Goal: Task Accomplishment & Management: Use online tool/utility

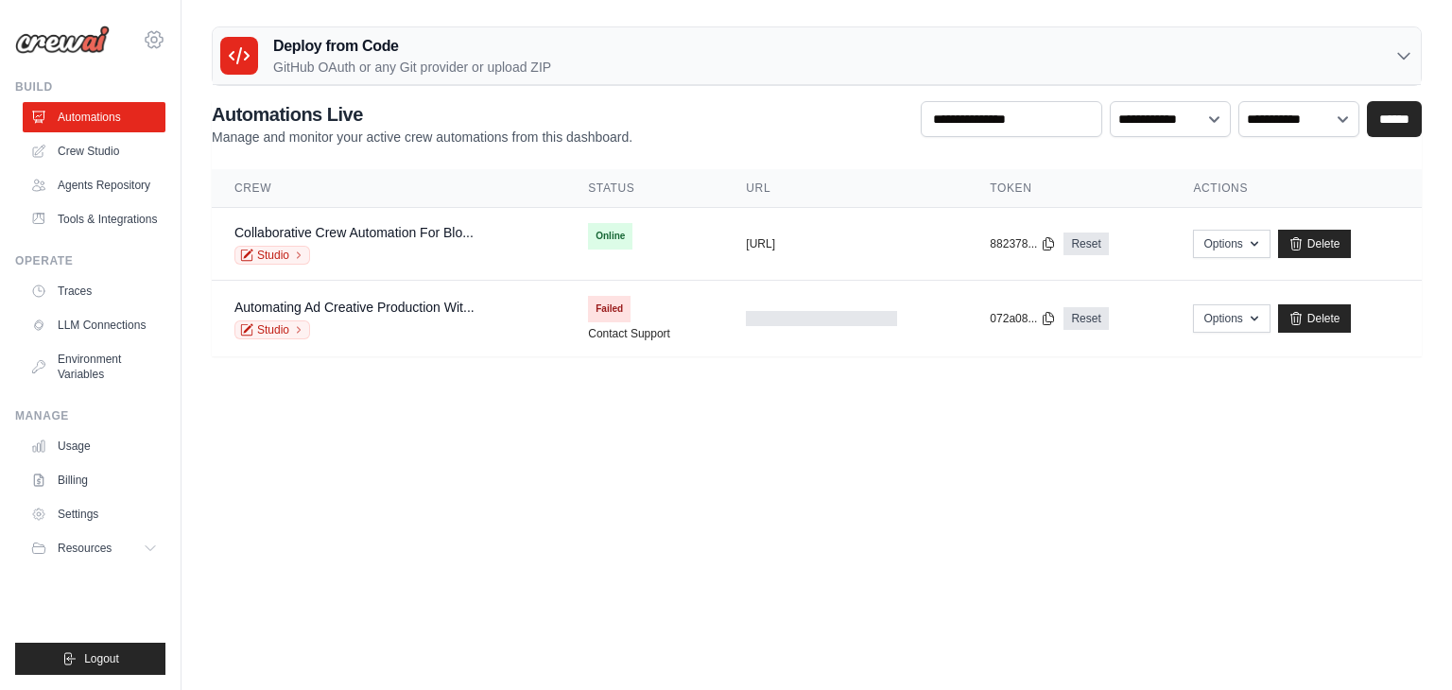
click at [144, 38] on icon at bounding box center [154, 39] width 23 height 23
click at [185, 105] on link "Settings" at bounding box center [236, 117] width 180 height 38
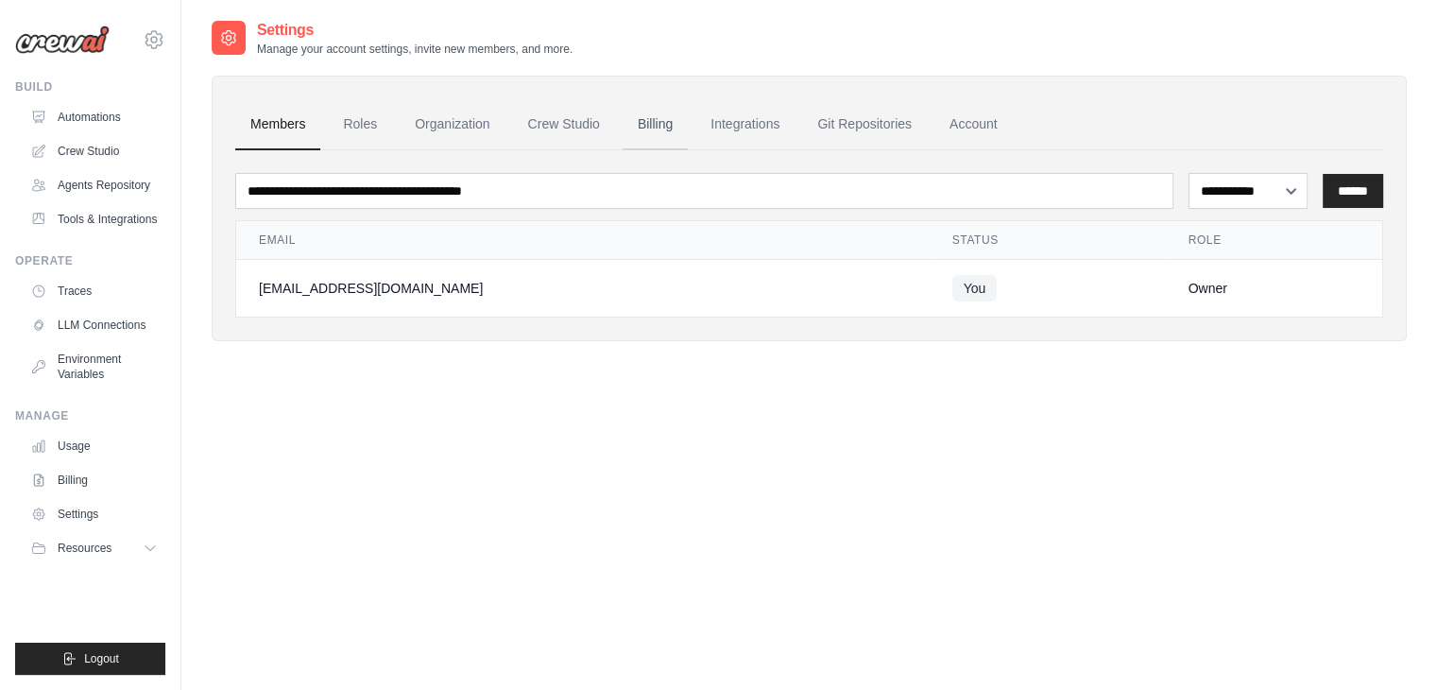
click at [681, 128] on link "Billing" at bounding box center [655, 124] width 65 height 51
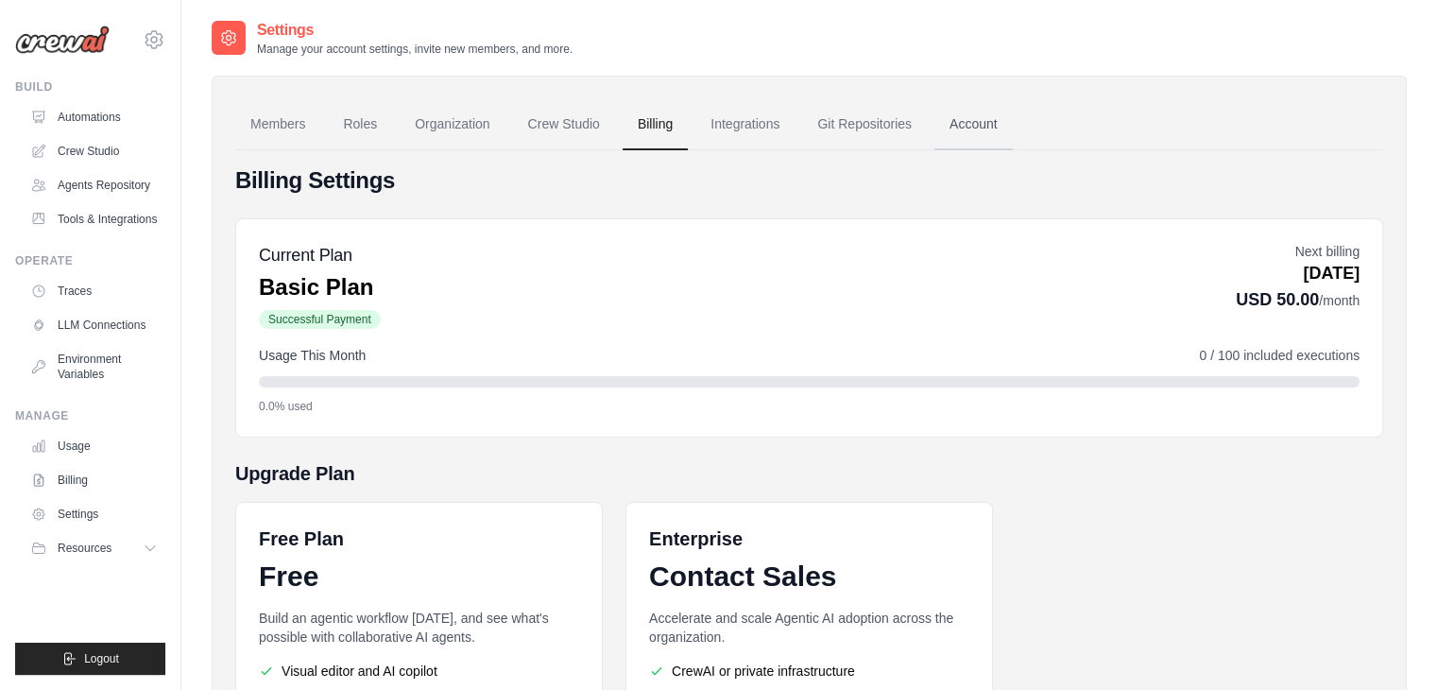
click at [1011, 126] on link "Account" at bounding box center [974, 124] width 78 height 51
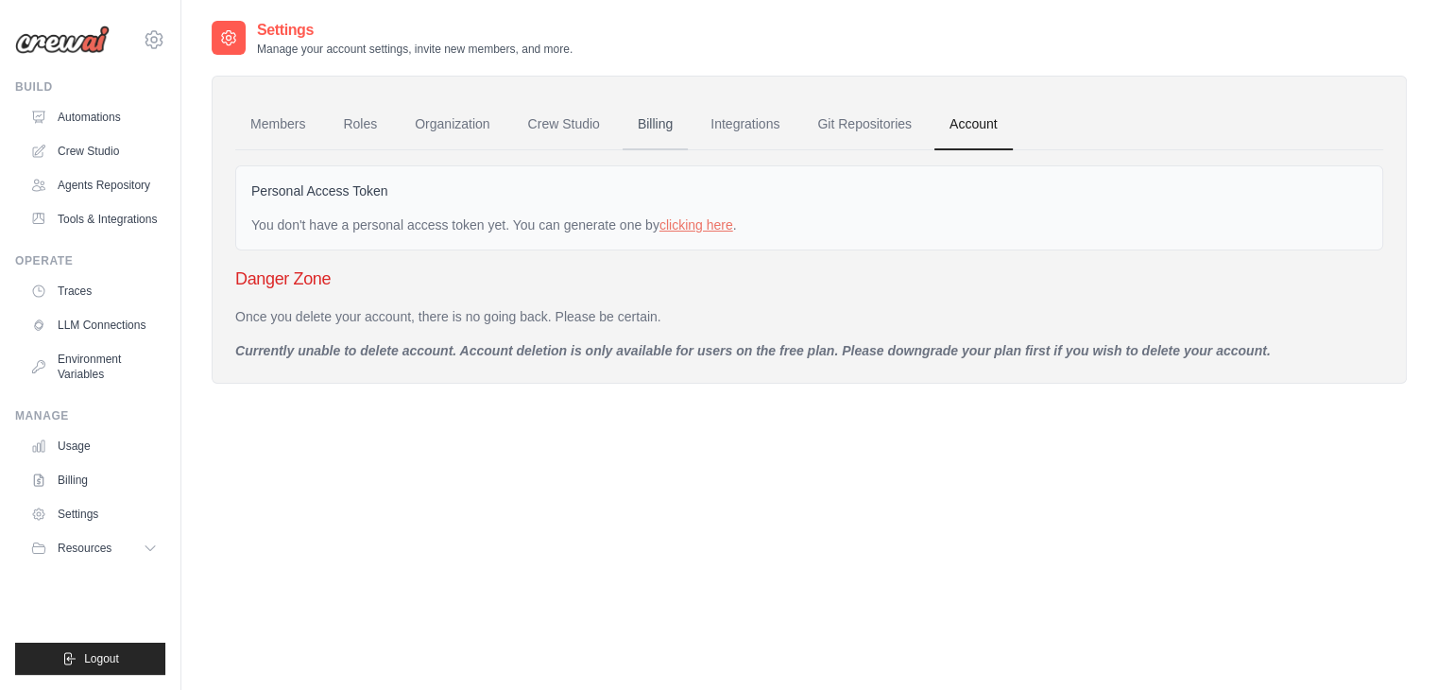
click at [679, 126] on link "Billing" at bounding box center [655, 124] width 65 height 51
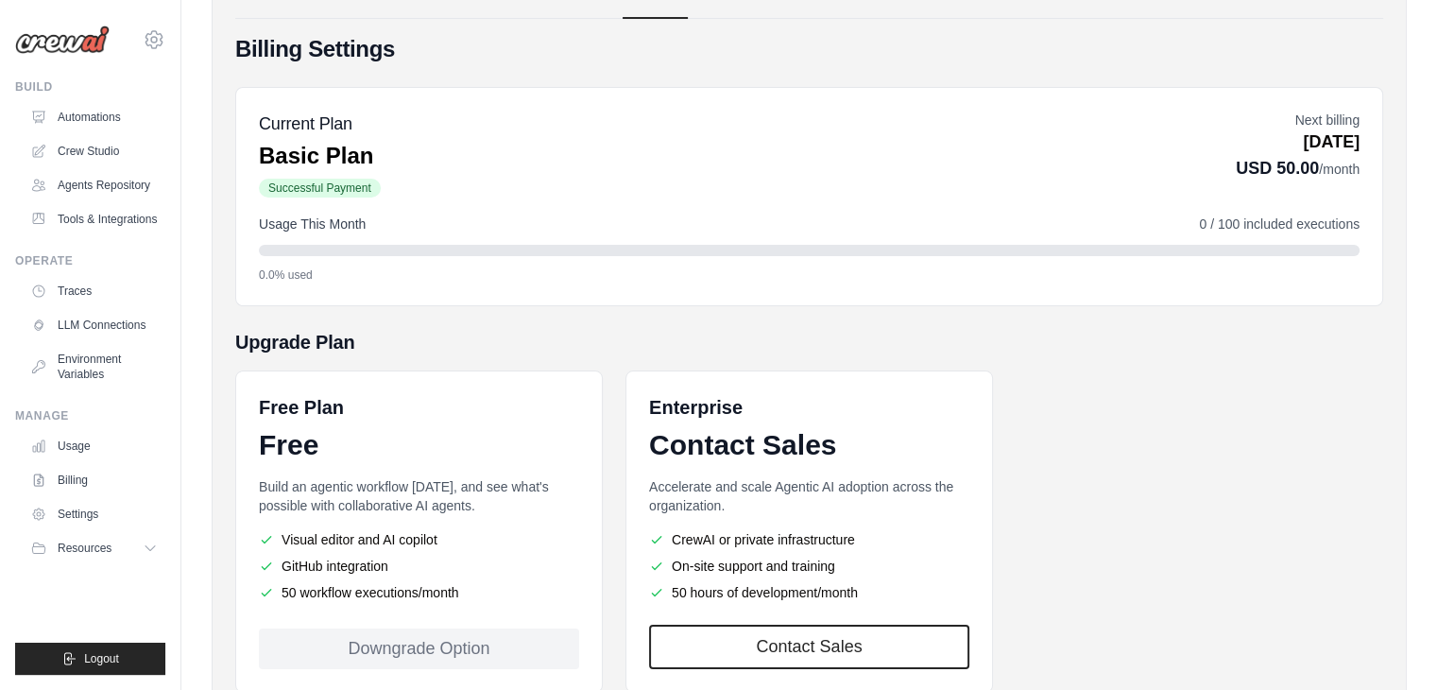
scroll to position [132, 0]
click at [78, 495] on link "Billing" at bounding box center [96, 480] width 143 height 30
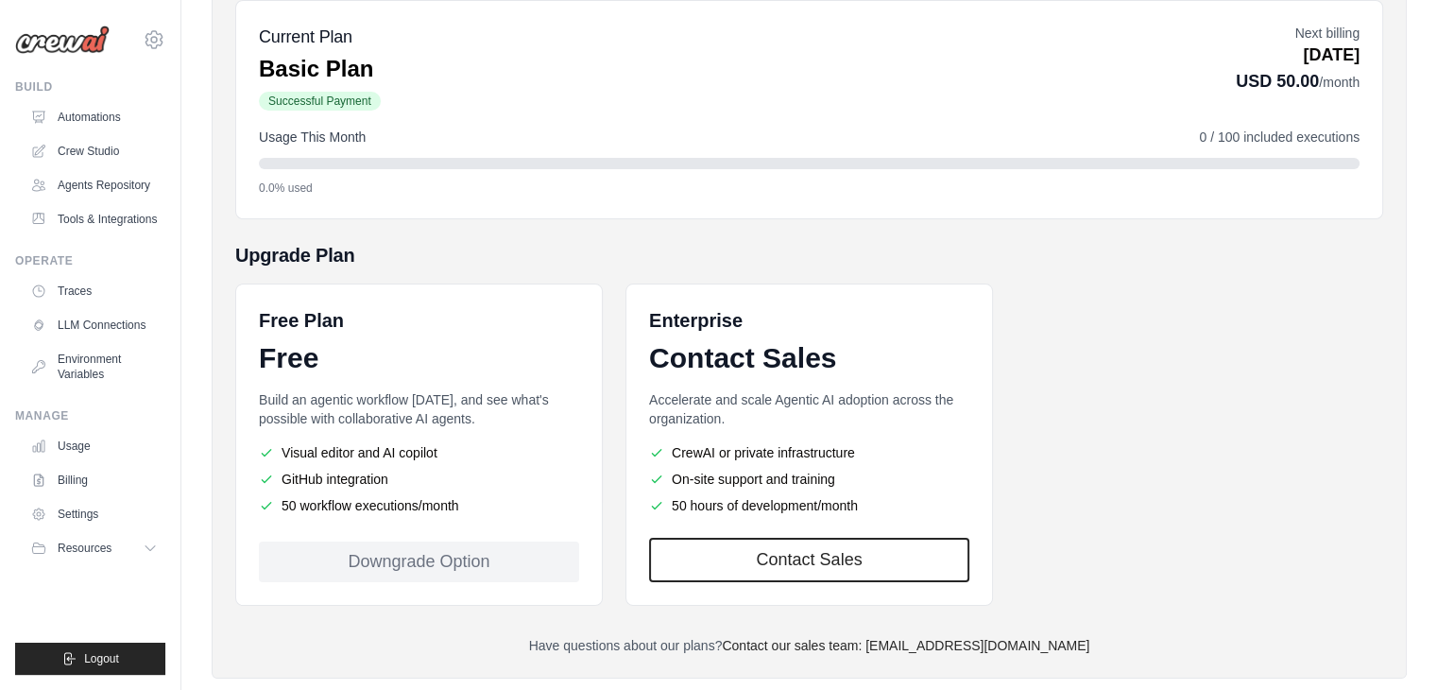
scroll to position [219, 0]
click at [92, 529] on link "Settings" at bounding box center [96, 514] width 143 height 30
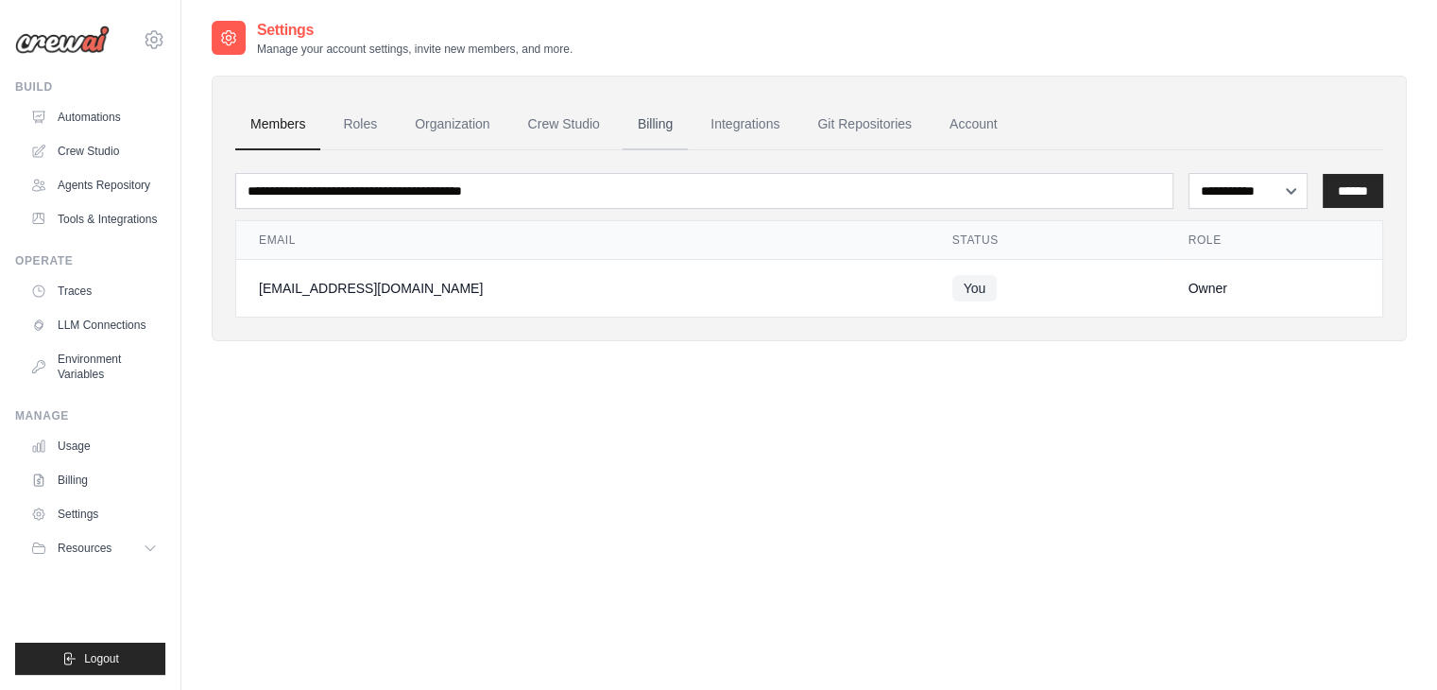
click at [676, 126] on link "Billing" at bounding box center [655, 124] width 65 height 51
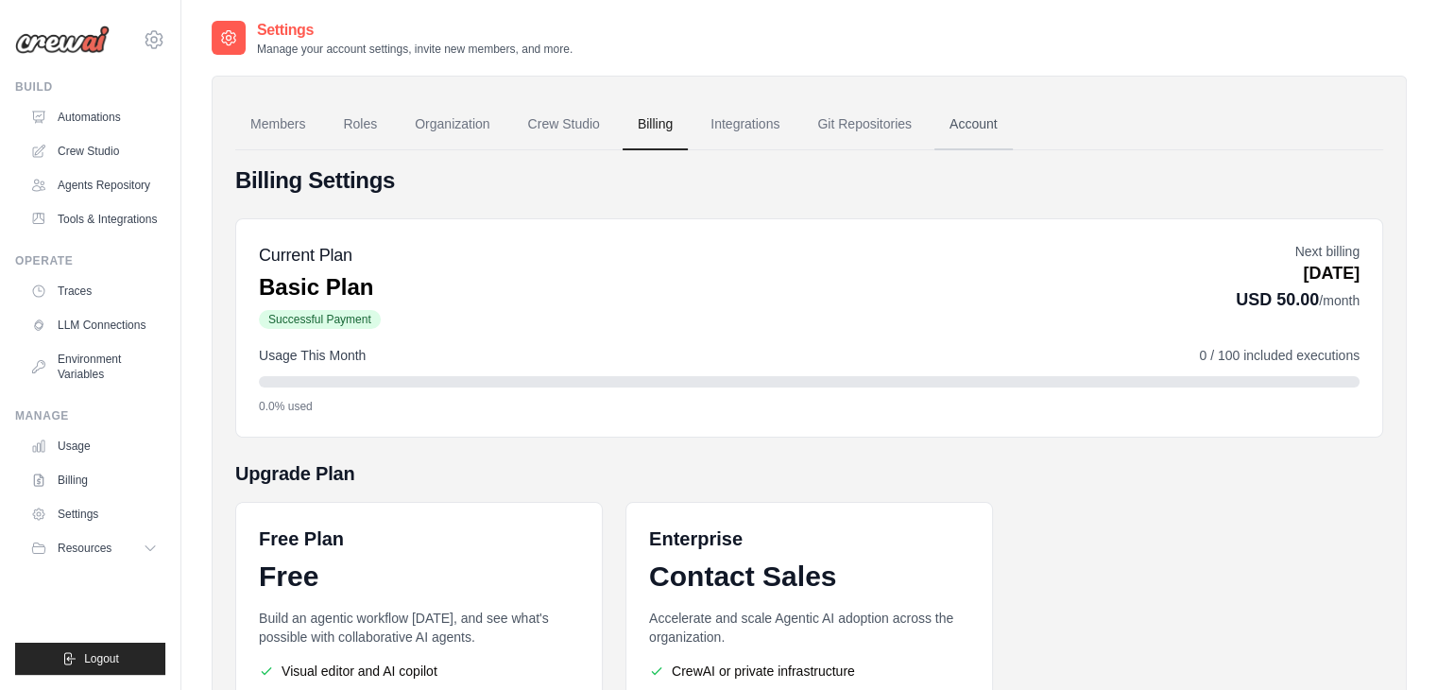
click at [1013, 122] on link "Account" at bounding box center [974, 124] width 78 height 51
click at [1013, 126] on link "Account" at bounding box center [974, 124] width 78 height 51
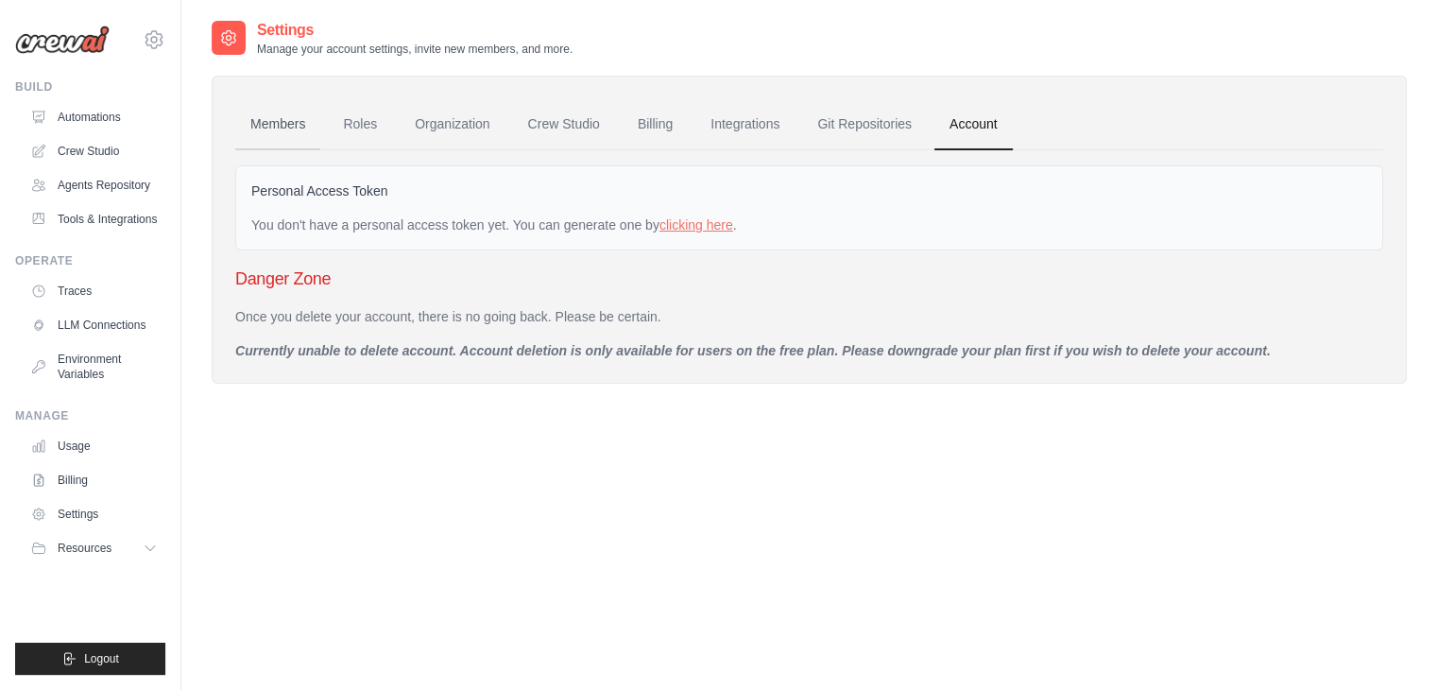
click at [287, 118] on link "Members" at bounding box center [277, 124] width 85 height 51
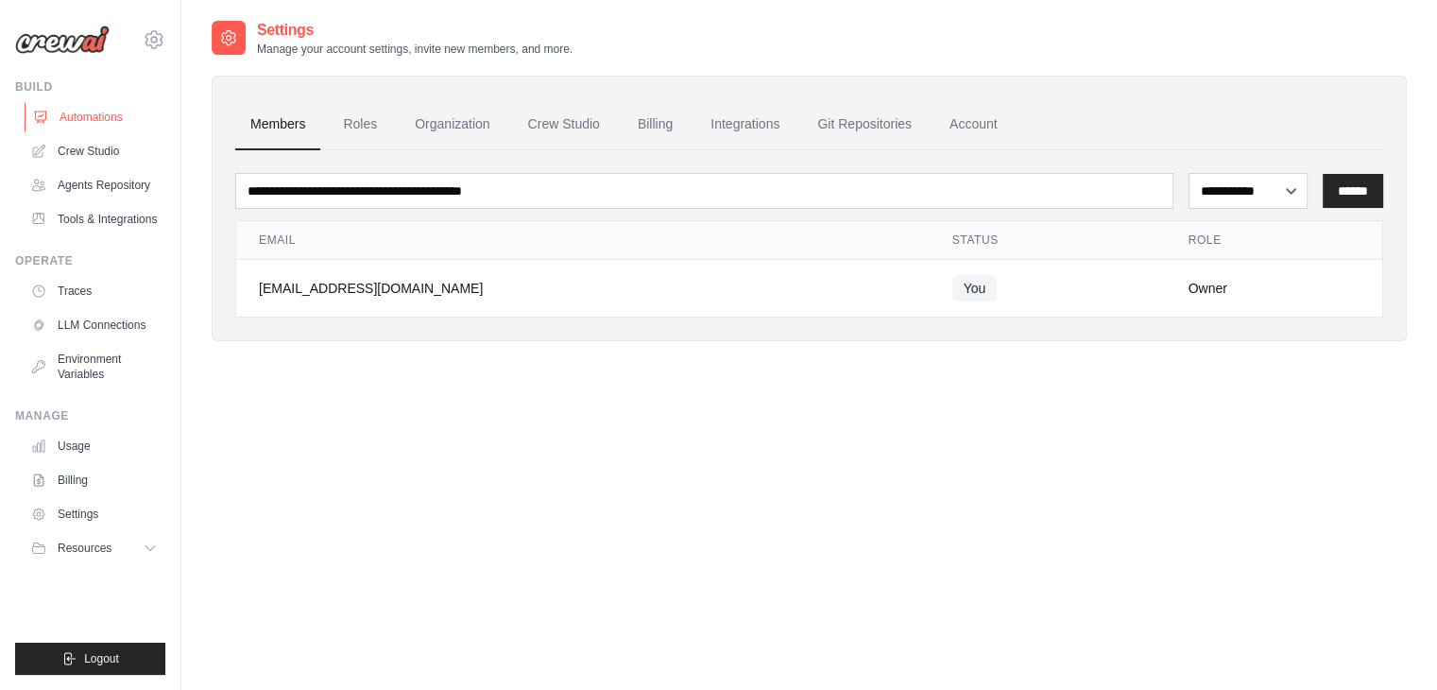
click at [87, 116] on link "Automations" at bounding box center [96, 117] width 143 height 30
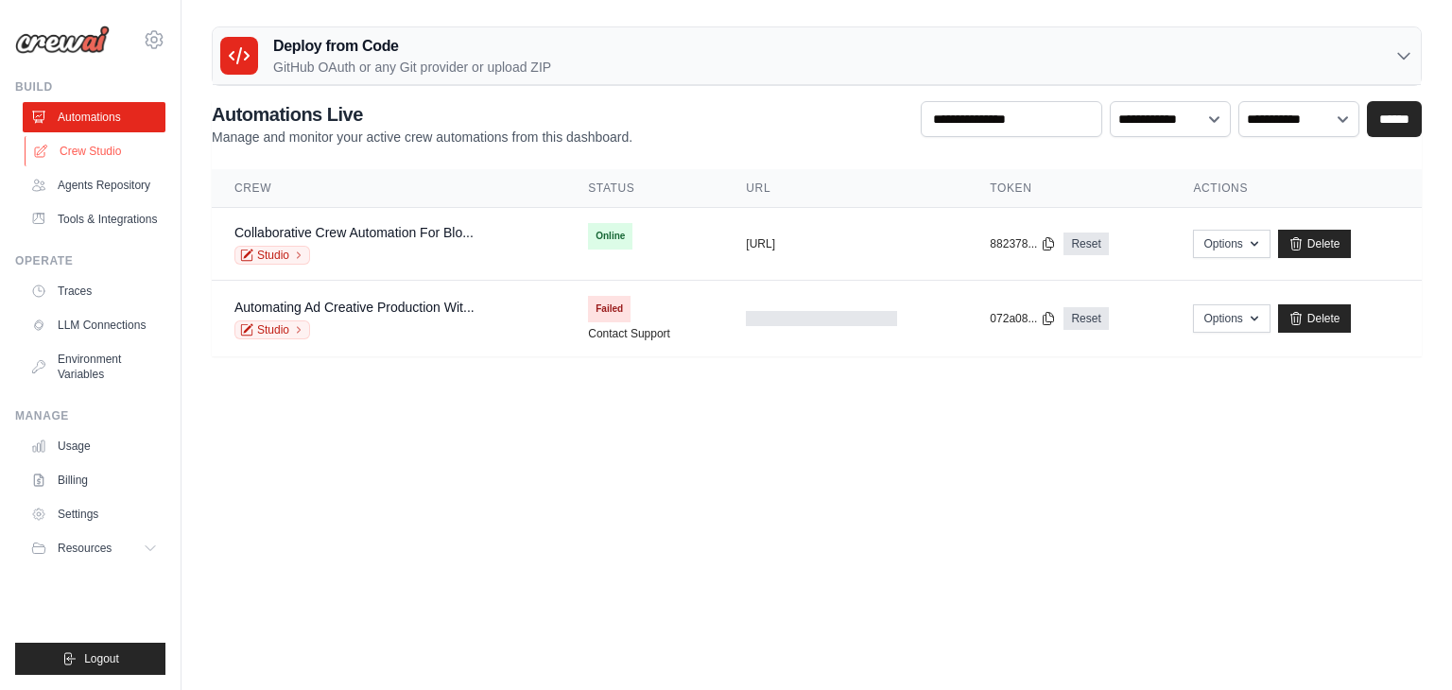
click at [113, 152] on link "Crew Studio" at bounding box center [96, 151] width 143 height 30
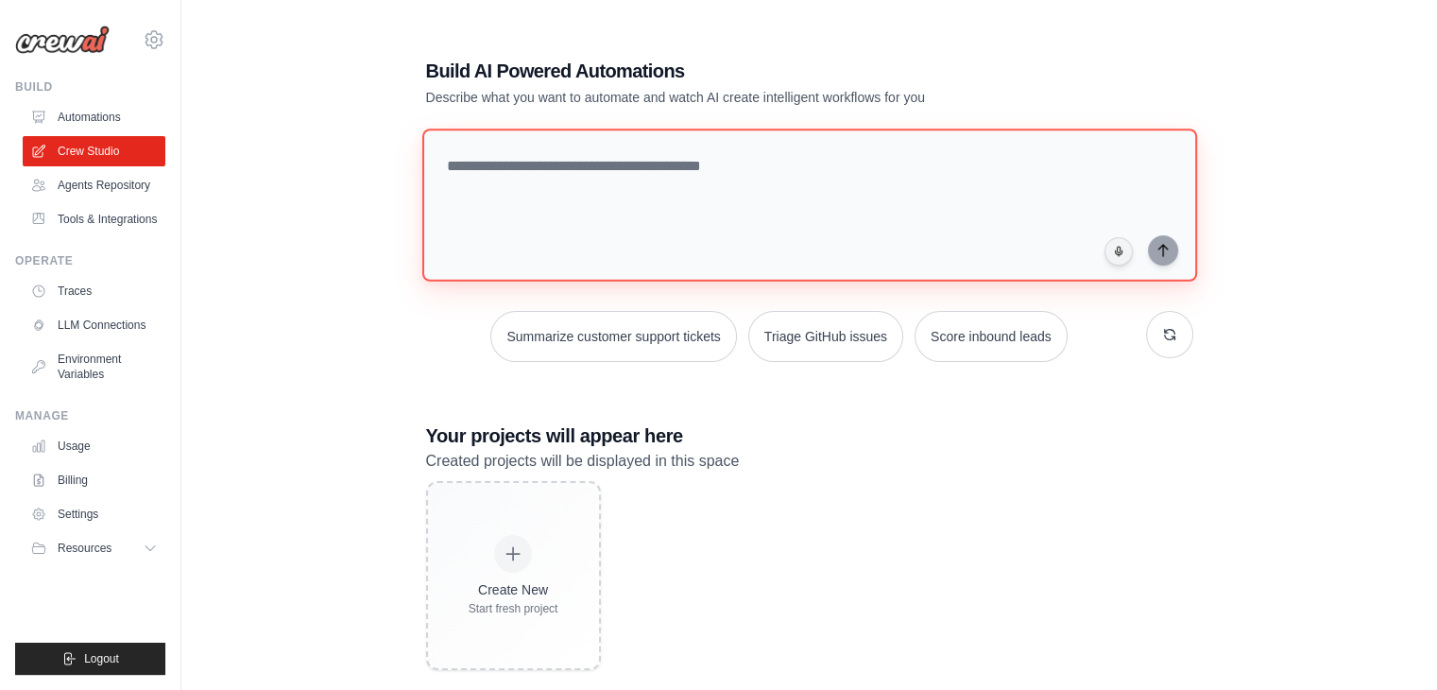
click at [534, 166] on textarea at bounding box center [808, 205] width 775 height 153
